Goal: Check status: Check status

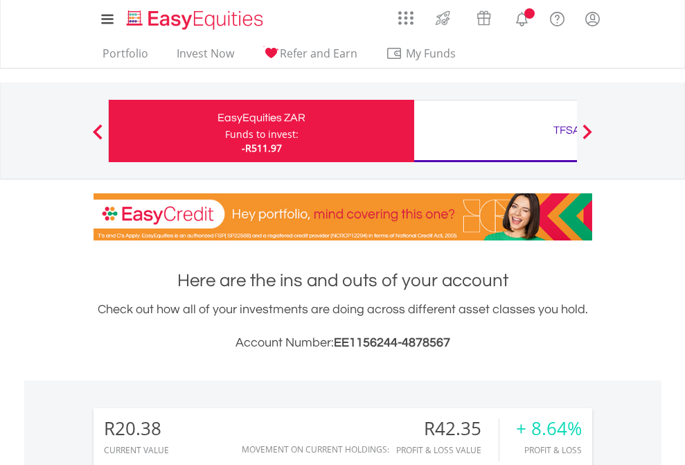
scroll to position [133, 218]
click at [225, 131] on div "Funds to invest:" at bounding box center [261, 134] width 73 height 14
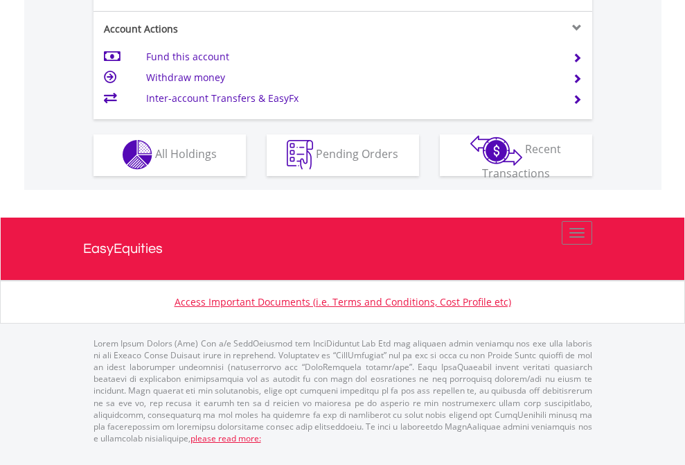
scroll to position [1296, 0]
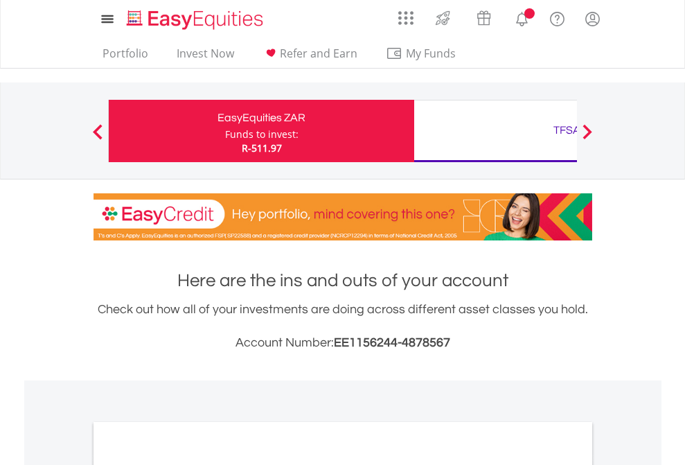
scroll to position [833, 0]
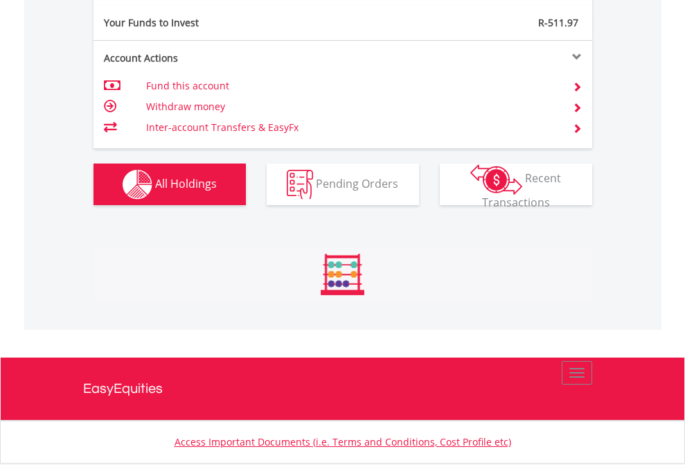
scroll to position [133, 218]
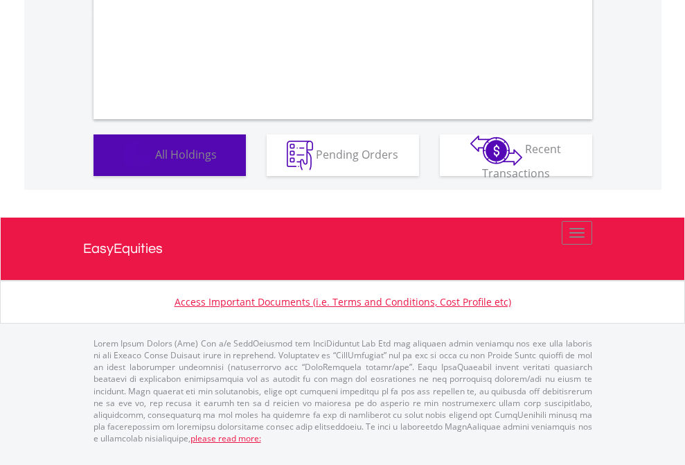
click at [155, 161] on span "All Holdings" at bounding box center [186, 153] width 62 height 15
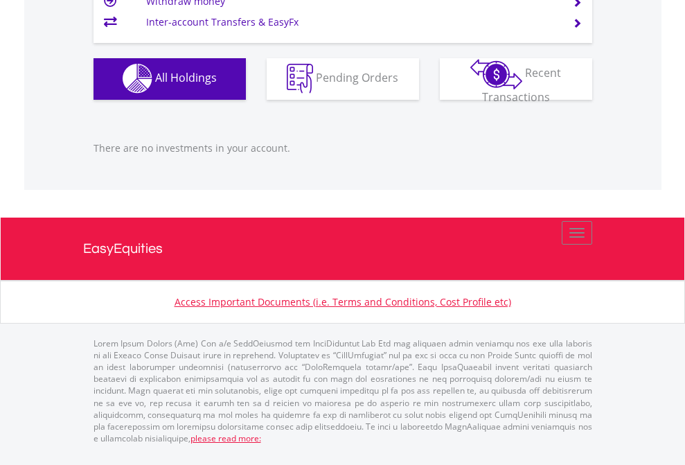
scroll to position [133, 218]
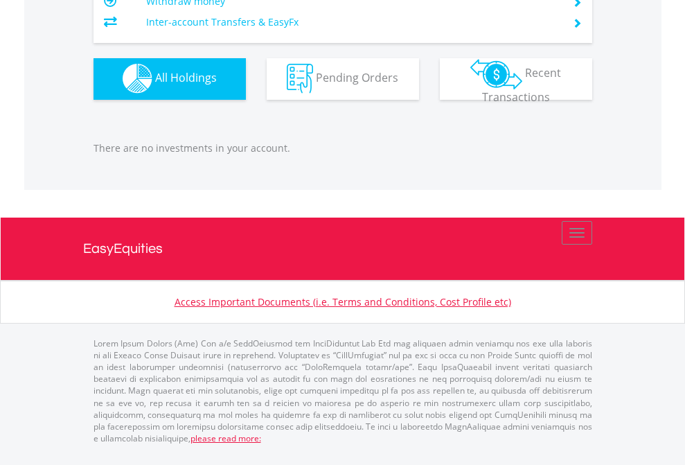
scroll to position [133, 218]
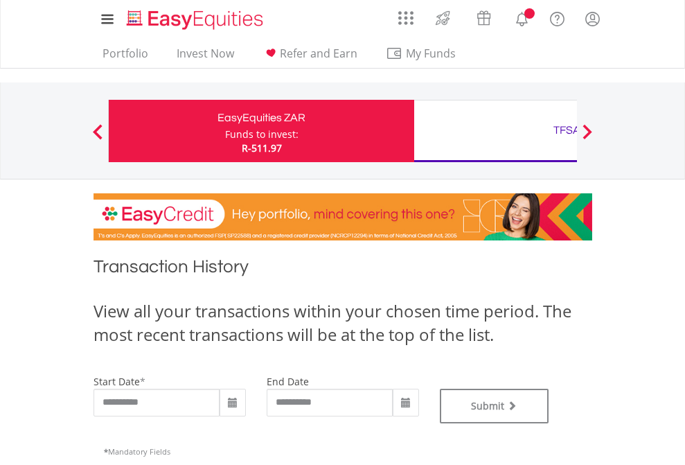
type input "**********"
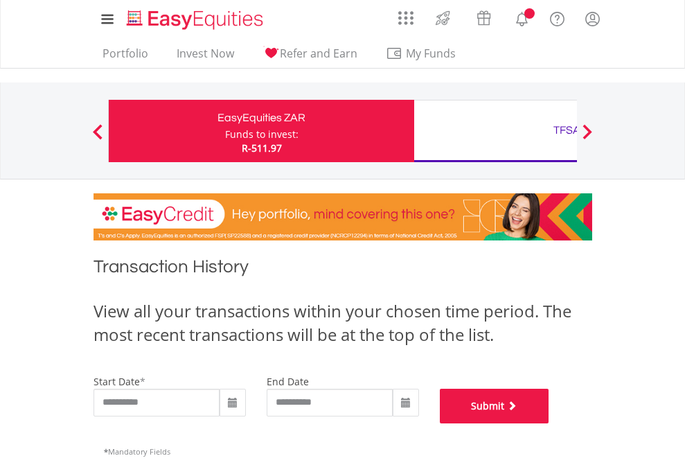
click at [549, 423] on button "Submit" at bounding box center [494, 406] width 109 height 35
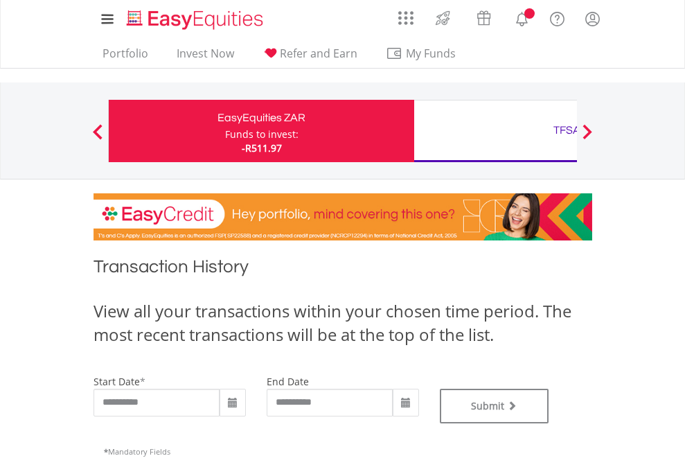
click at [495, 131] on div "TFSA" at bounding box center [567, 130] width 289 height 19
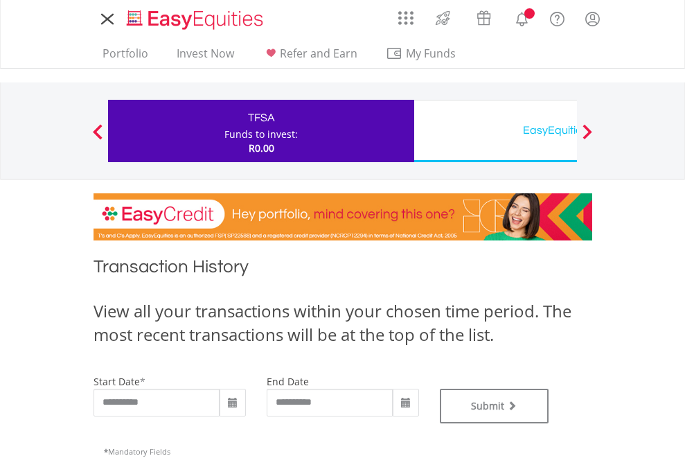
type input "**********"
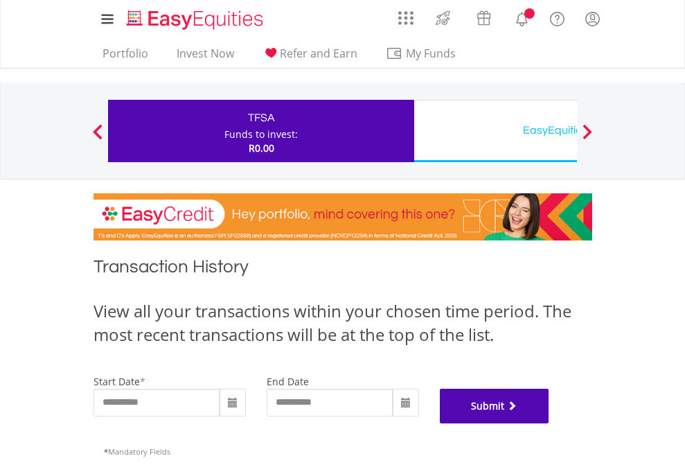
click at [549, 423] on button "Submit" at bounding box center [494, 406] width 109 height 35
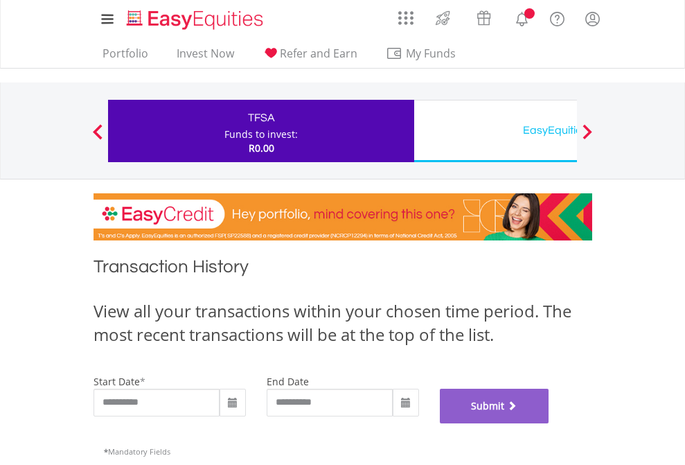
scroll to position [562, 0]
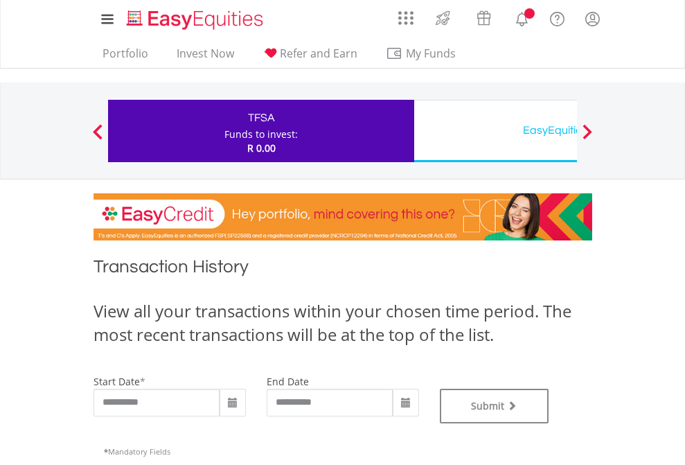
click at [495, 131] on div "EasyEquities USD" at bounding box center [567, 130] width 289 height 19
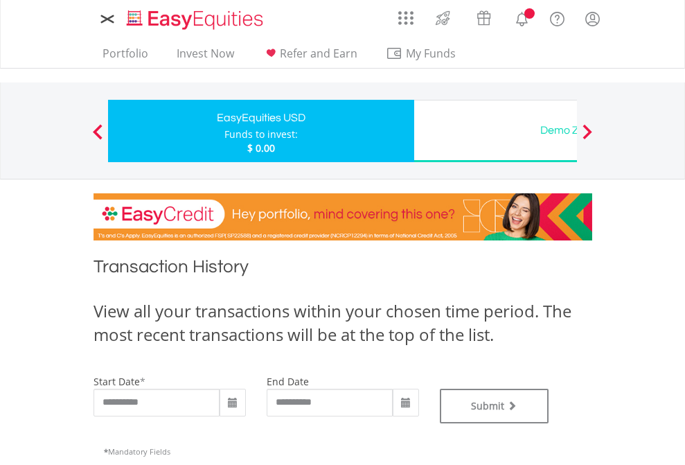
type input "**********"
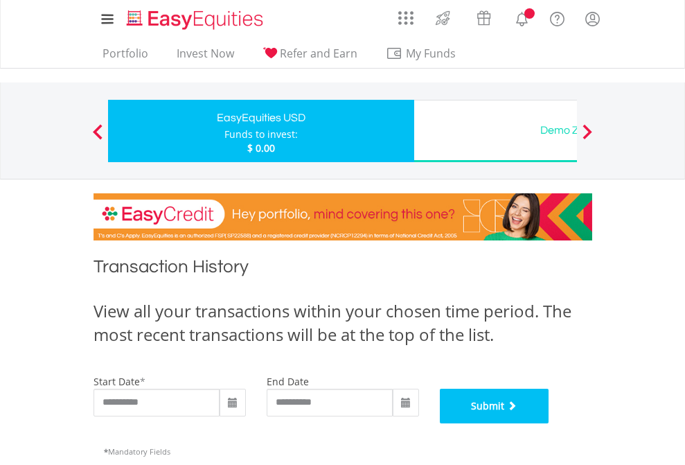
click at [549, 423] on button "Submit" at bounding box center [494, 406] width 109 height 35
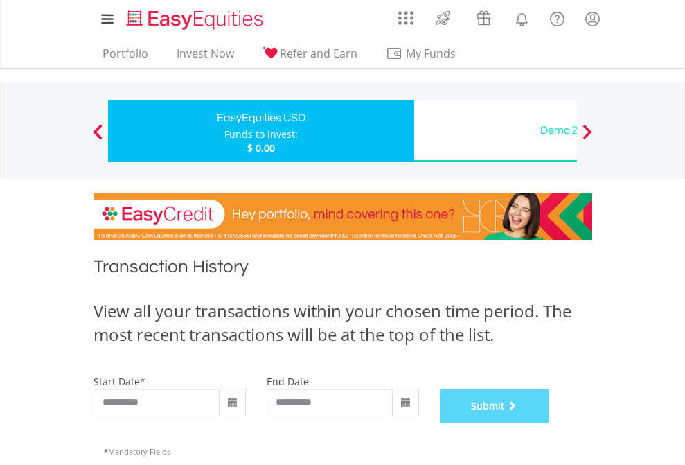
scroll to position [562, 0]
